Goal: Information Seeking & Learning: Compare options

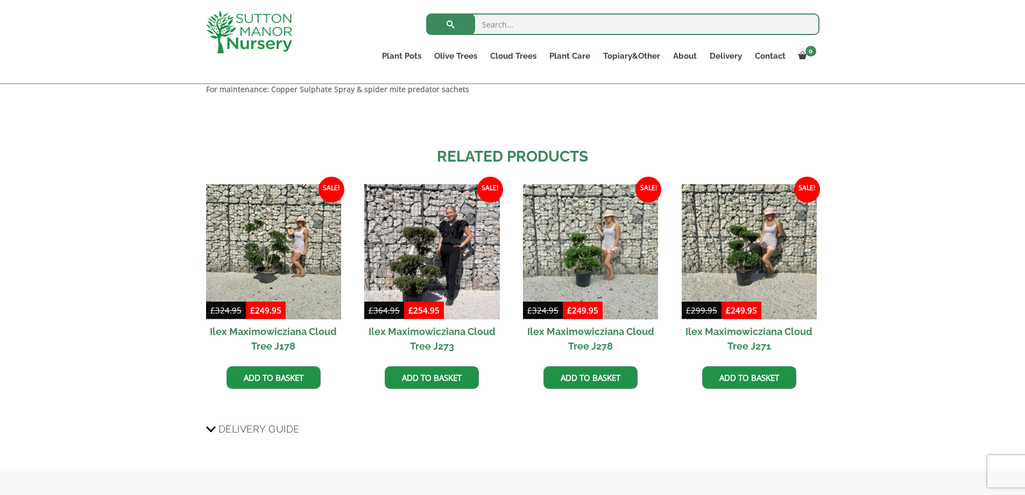
scroll to position [969, 0]
click at [374, 332] on h2 "Ilex Maximowicziana Cloud Tree J273" at bounding box center [431, 338] width 135 height 39
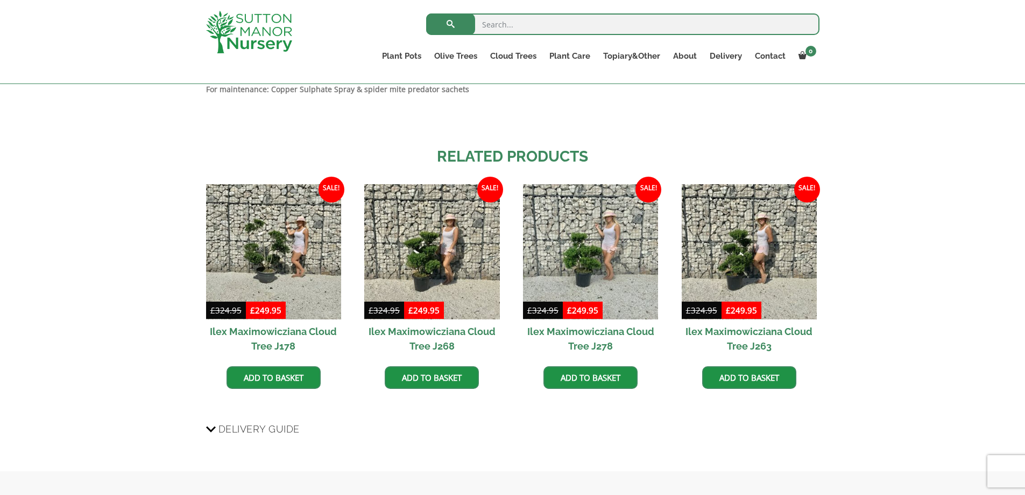
scroll to position [969, 0]
click at [763, 331] on h2 "Ilex Maximowicziana Cloud Tree J263" at bounding box center [749, 338] width 135 height 39
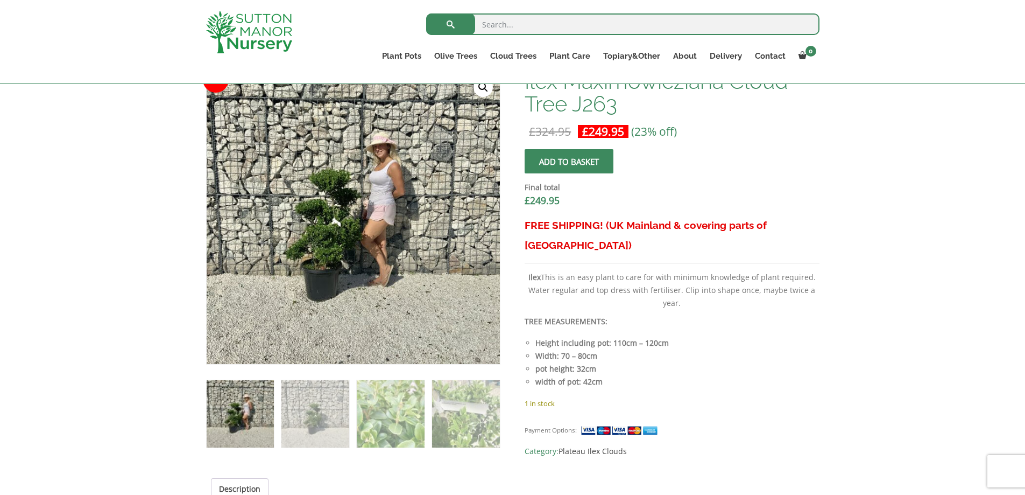
scroll to position [323, 0]
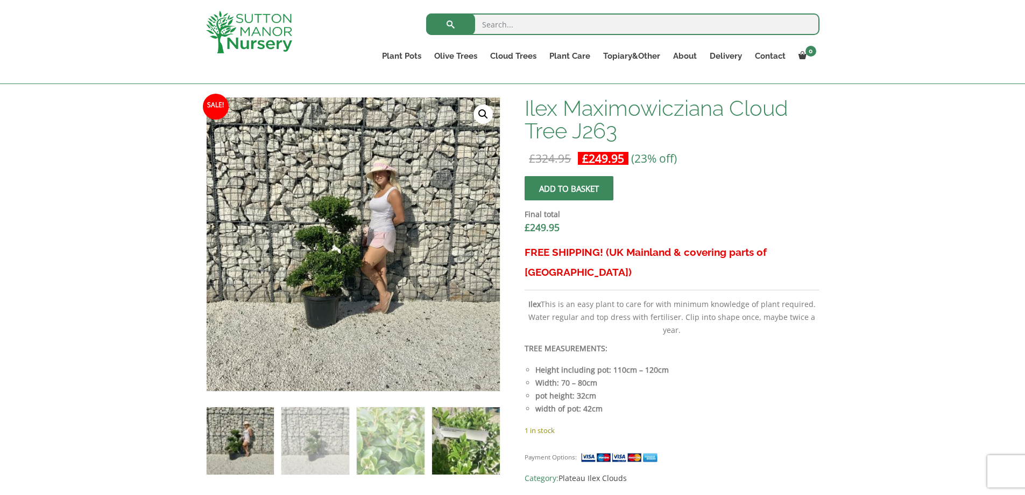
click at [463, 434] on img at bounding box center [465, 440] width 67 height 67
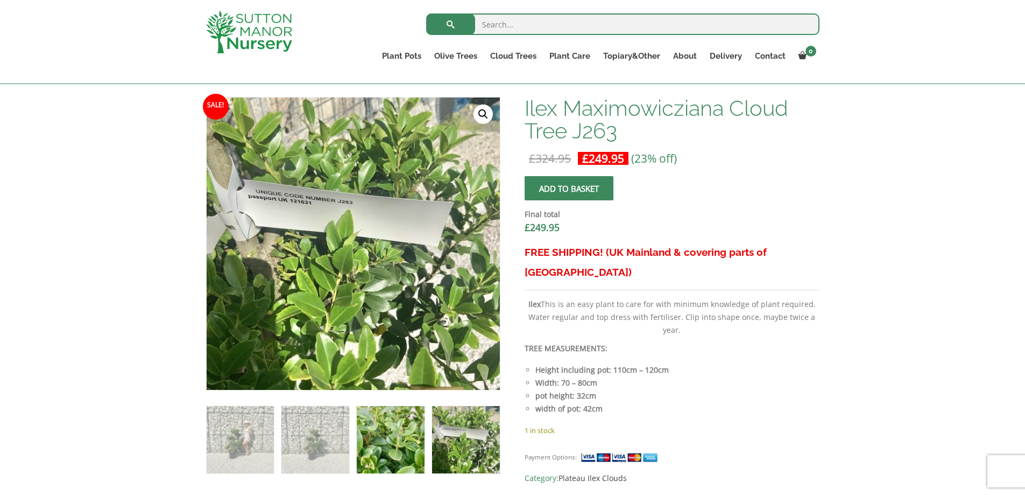
click at [387, 438] on img at bounding box center [390, 439] width 67 height 67
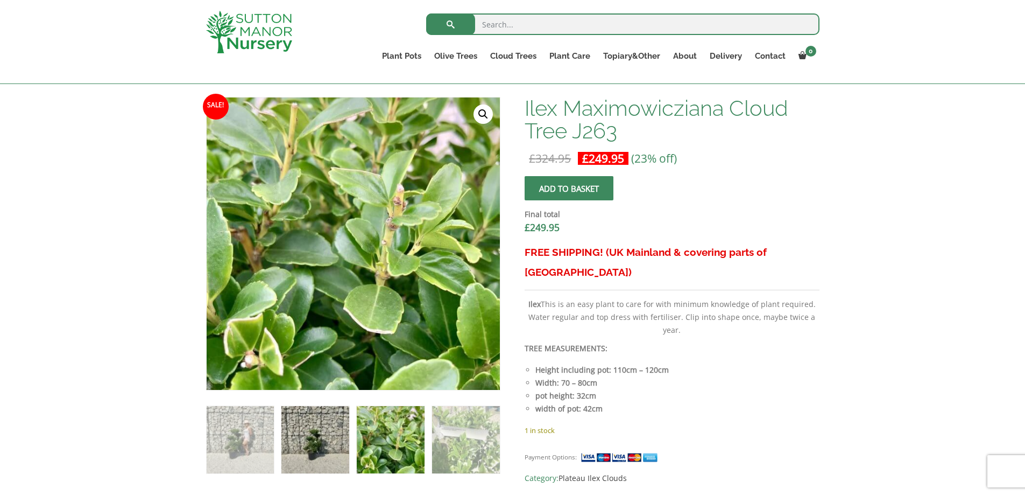
click at [318, 447] on img at bounding box center [314, 439] width 67 height 67
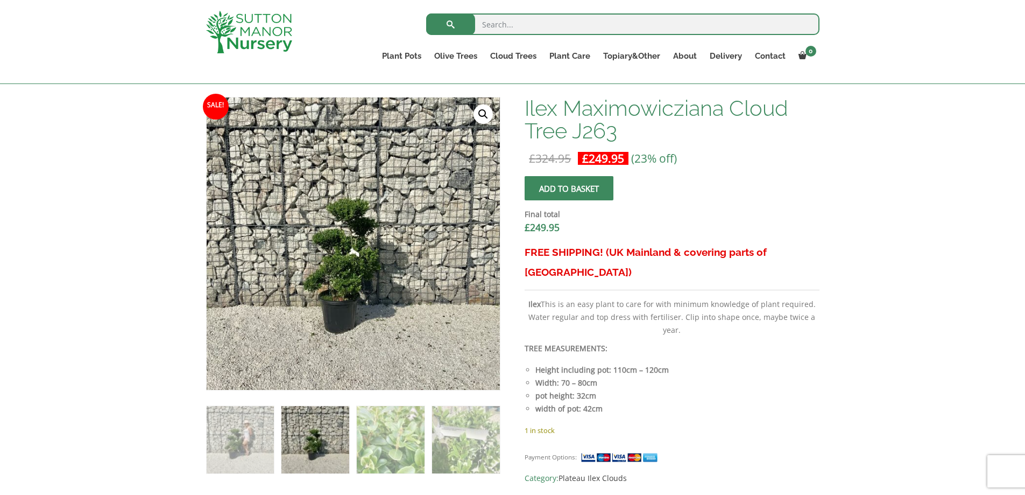
click at [479, 115] on link "🔍" at bounding box center [483, 113] width 19 height 19
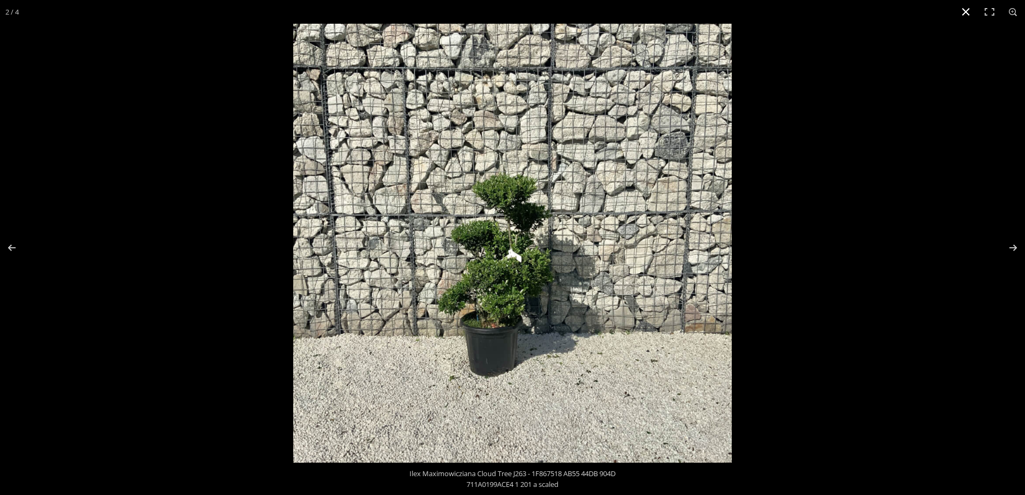
click at [964, 17] on button "Close (Esc)" at bounding box center [966, 12] width 24 height 24
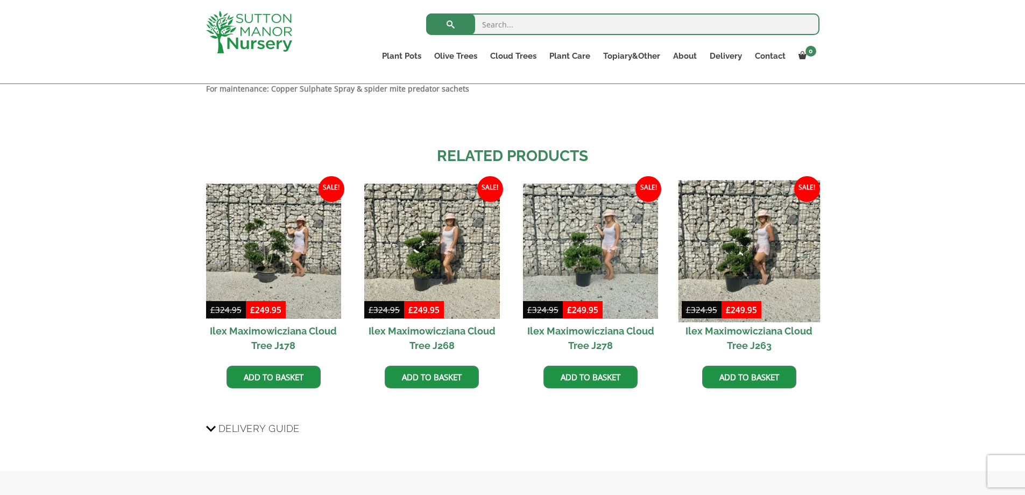
click at [748, 238] on img at bounding box center [749, 251] width 142 height 142
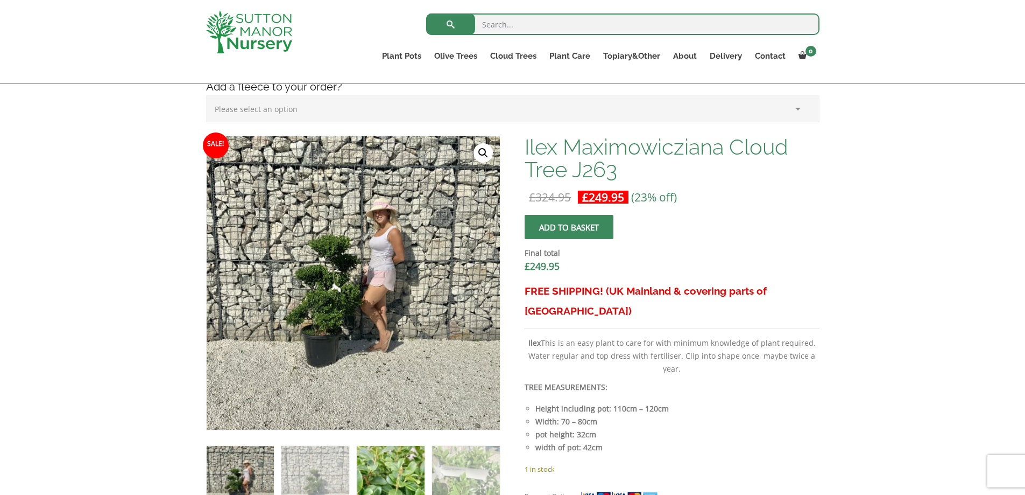
click at [405, 462] on img at bounding box center [390, 479] width 67 height 67
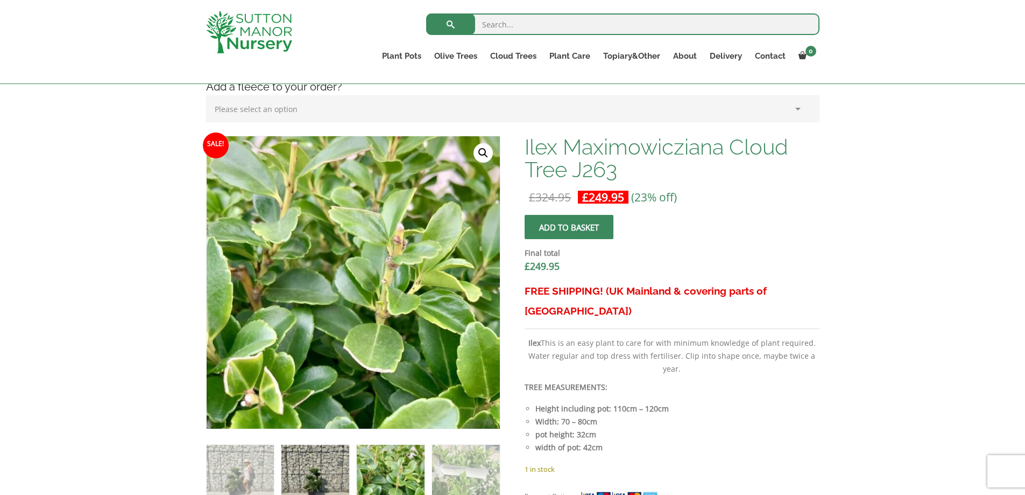
click at [303, 470] on img at bounding box center [314, 478] width 67 height 67
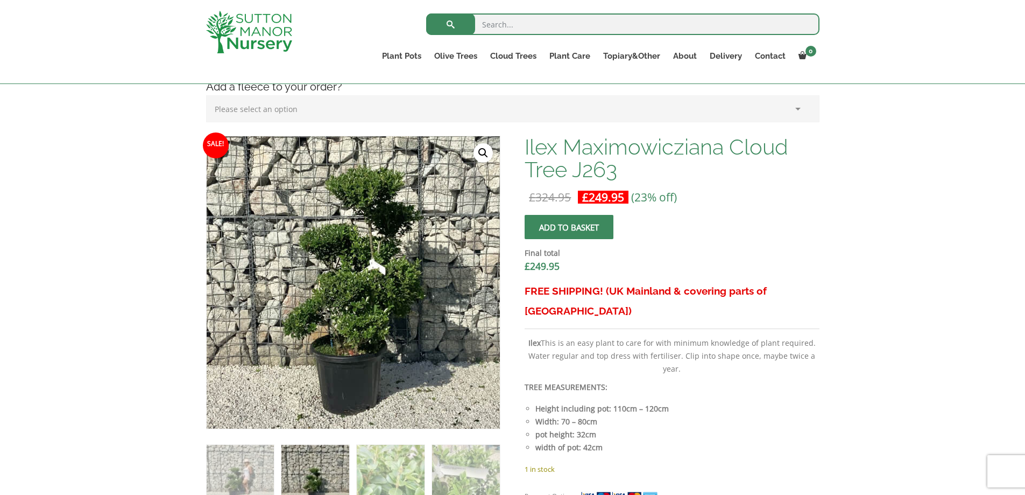
click at [328, 321] on img at bounding box center [374, 251] width 538 height 538
